Goal: Find specific page/section: Find specific page/section

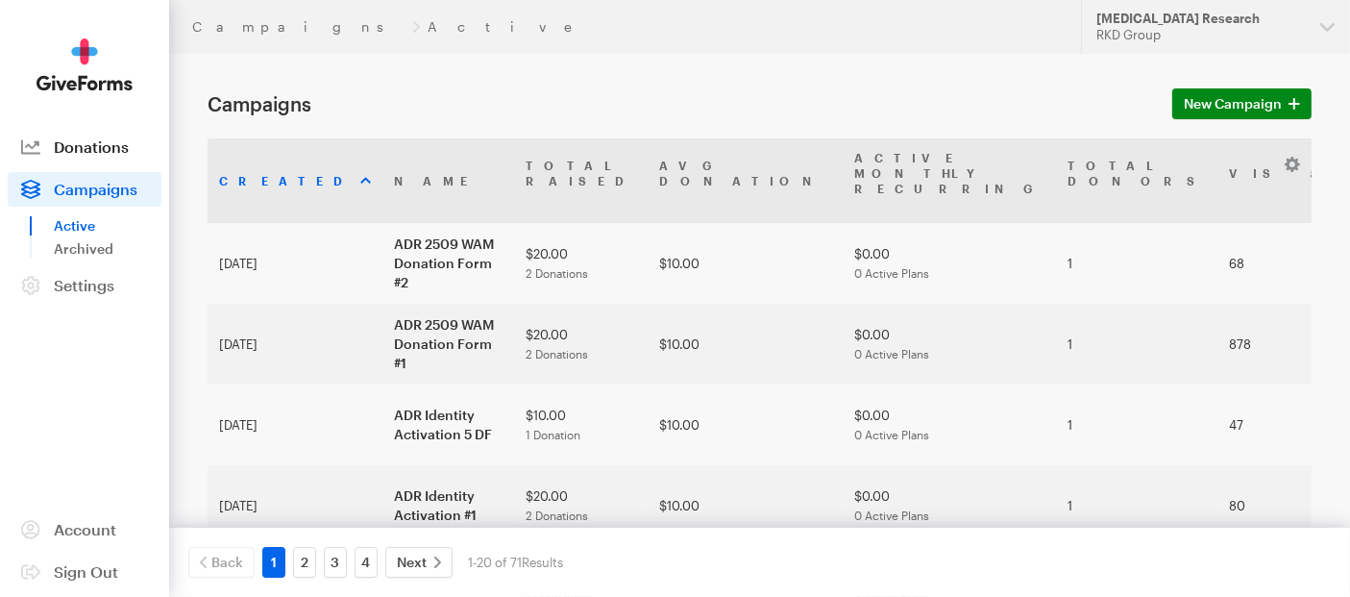
click at [96, 157] on link "Donations" at bounding box center [85, 147] width 154 height 35
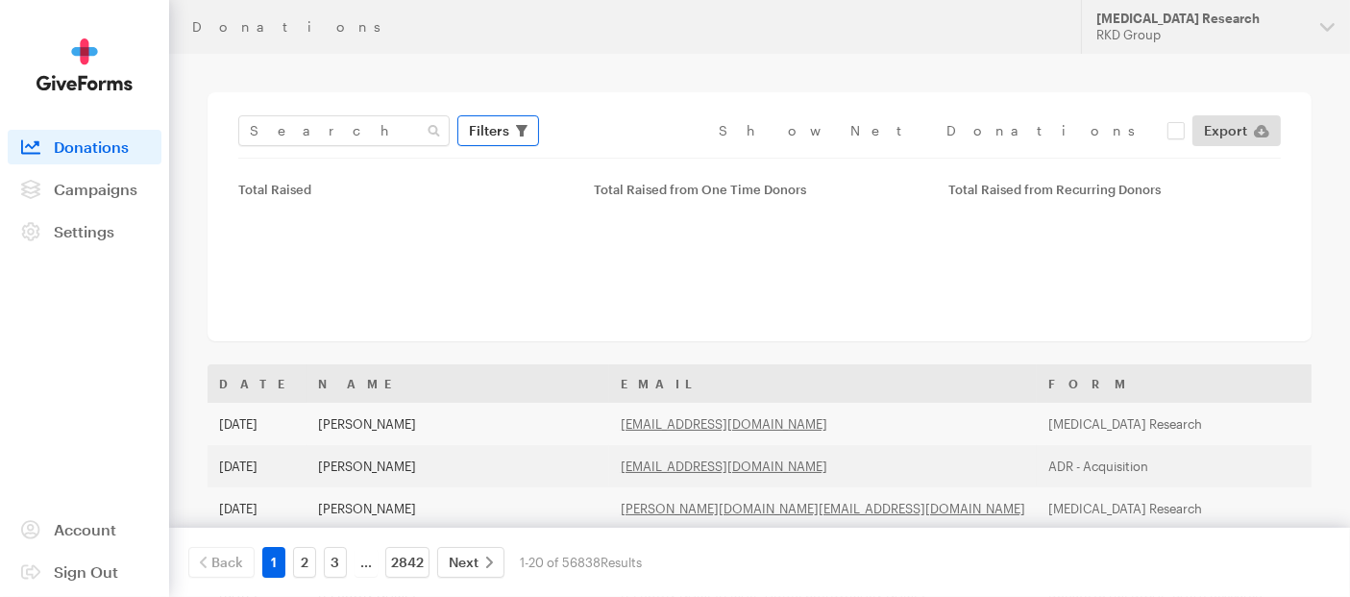
click at [494, 136] on span "Filters" at bounding box center [489, 130] width 40 height 23
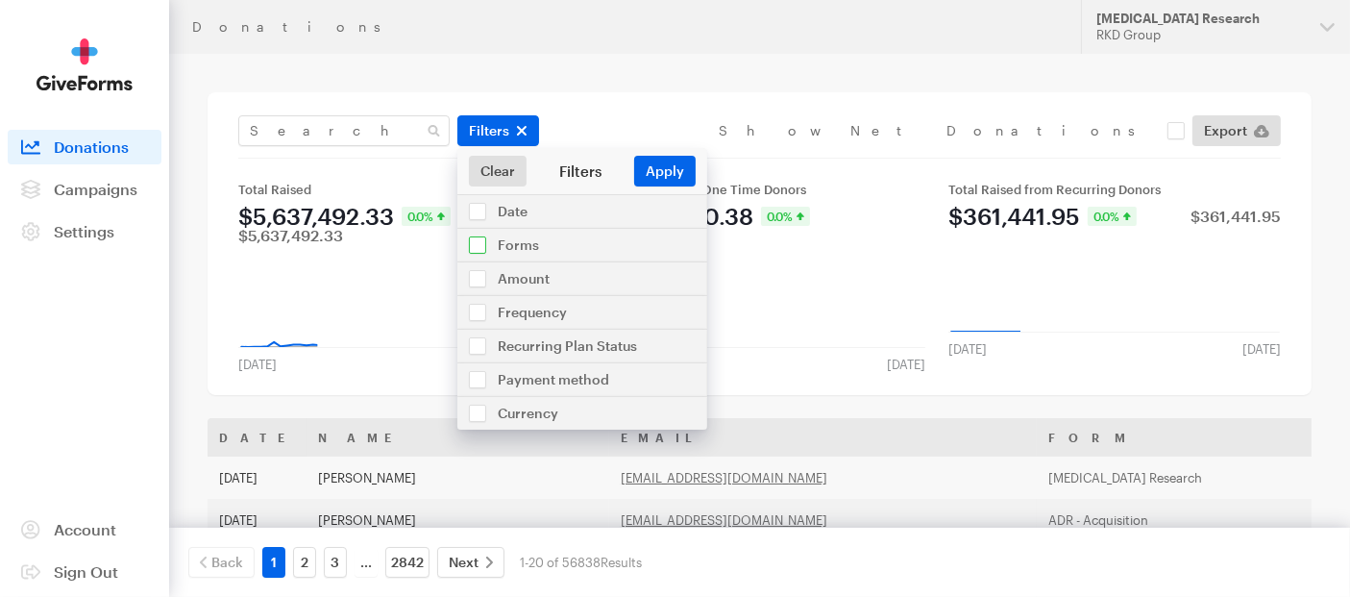
click at [487, 251] on input "checkbox" at bounding box center [582, 245] width 250 height 33
checkbox input "true"
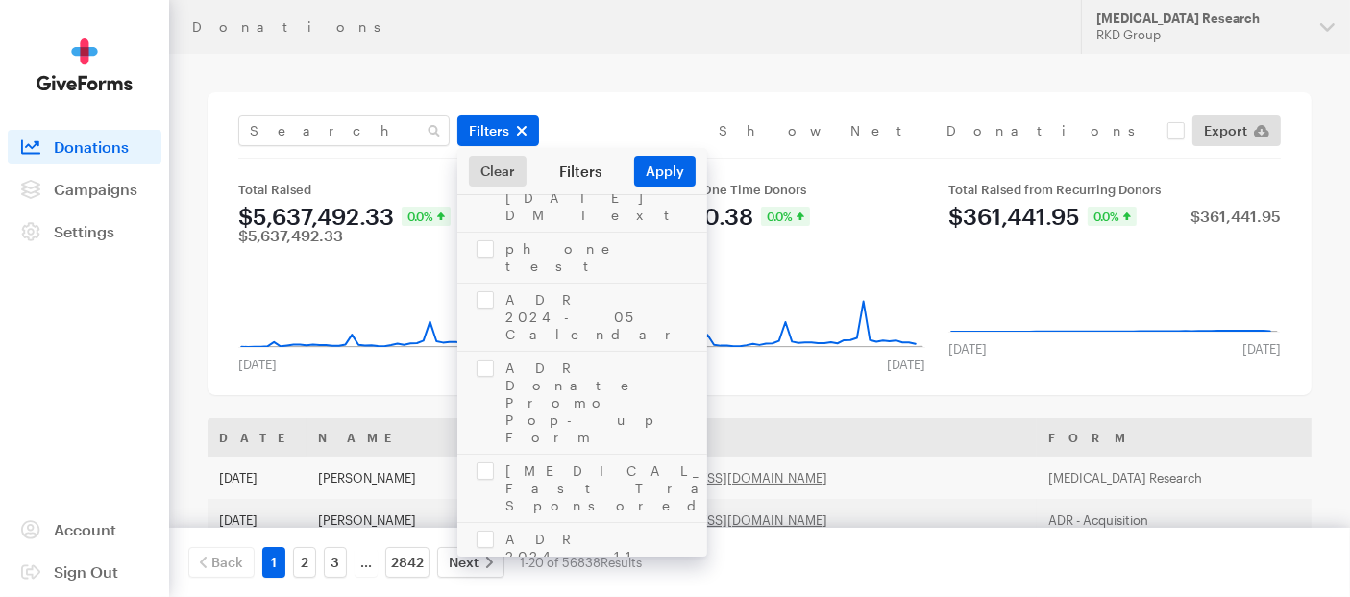
scroll to position [4211, 0]
checkbox input "true"
click at [670, 170] on button "Apply" at bounding box center [665, 171] width 62 height 31
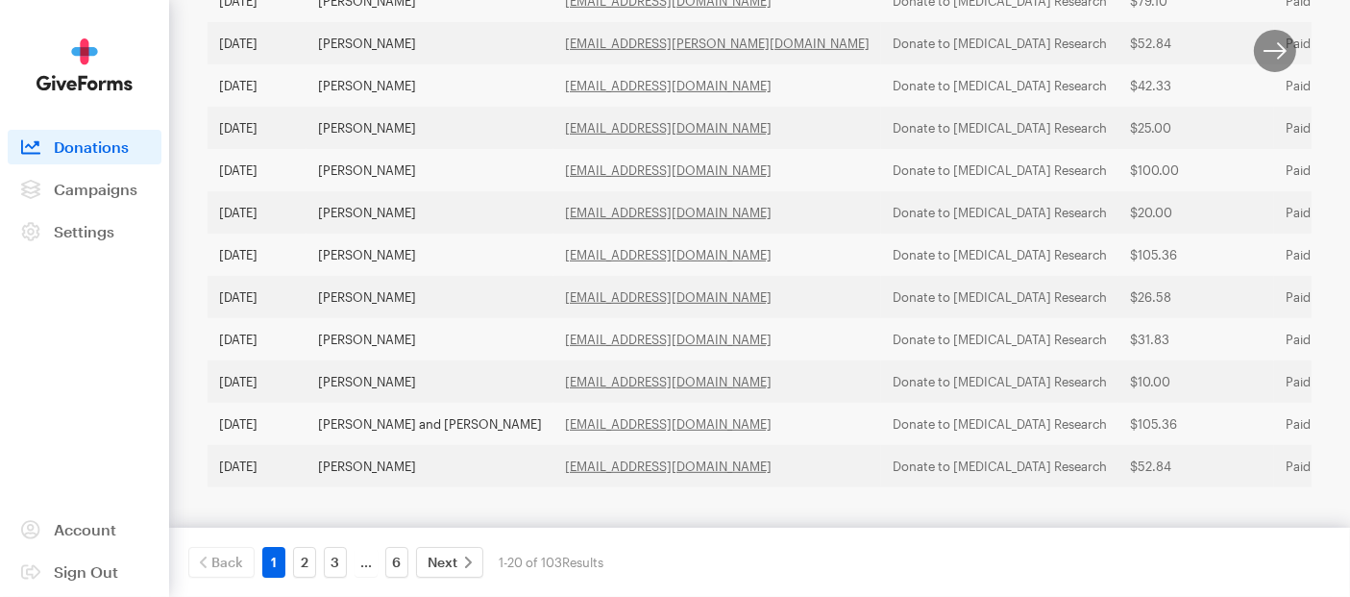
scroll to position [821, 0]
click at [308, 564] on link "2" at bounding box center [304, 562] width 23 height 31
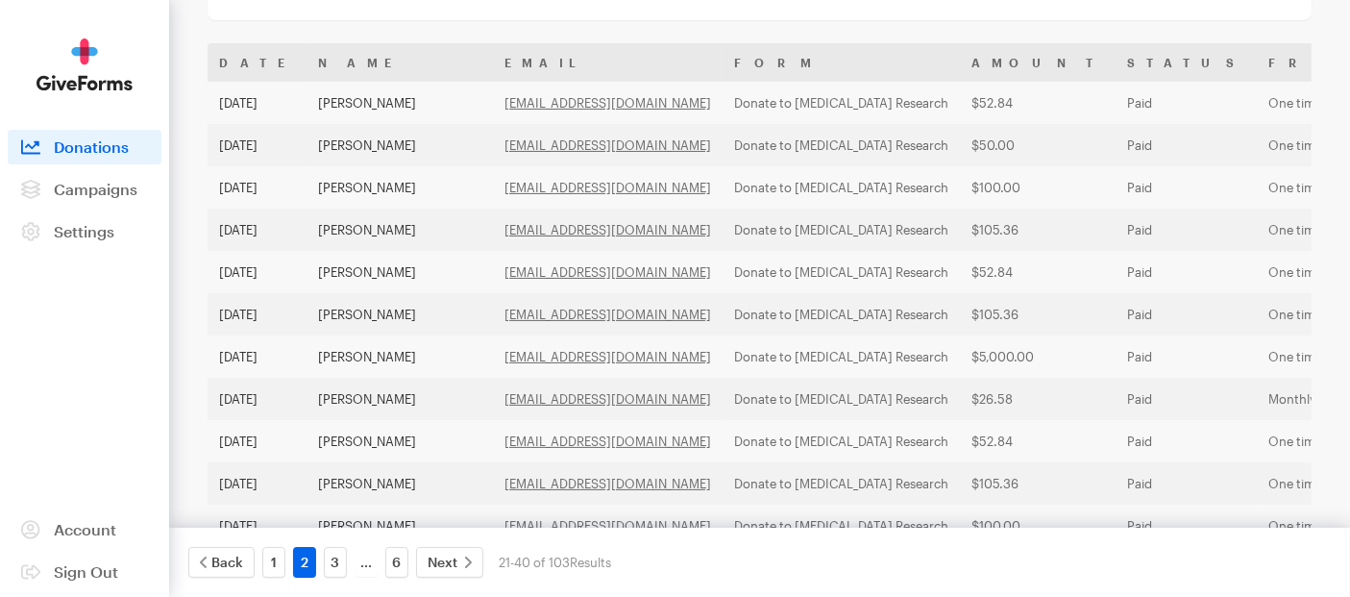
scroll to position [393, 0]
